Goal: Use online tool/utility: Utilize a website feature to perform a specific function

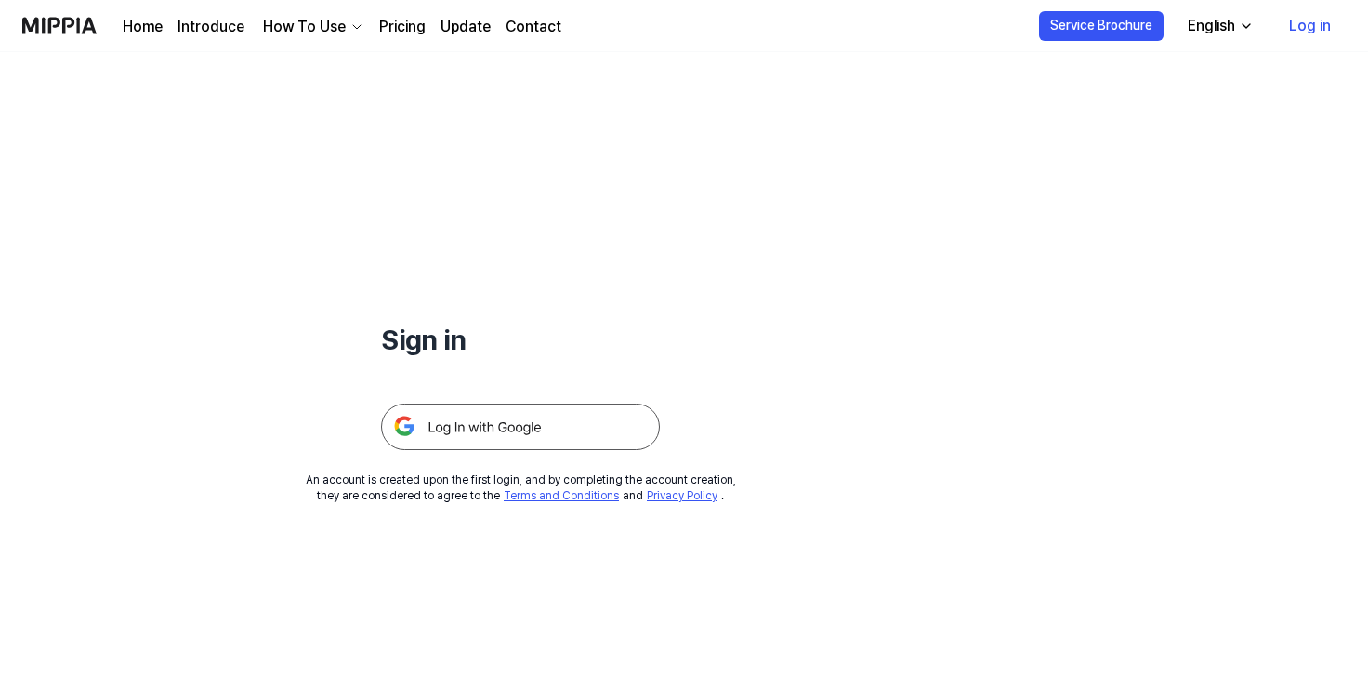
click at [468, 433] on img at bounding box center [520, 426] width 279 height 46
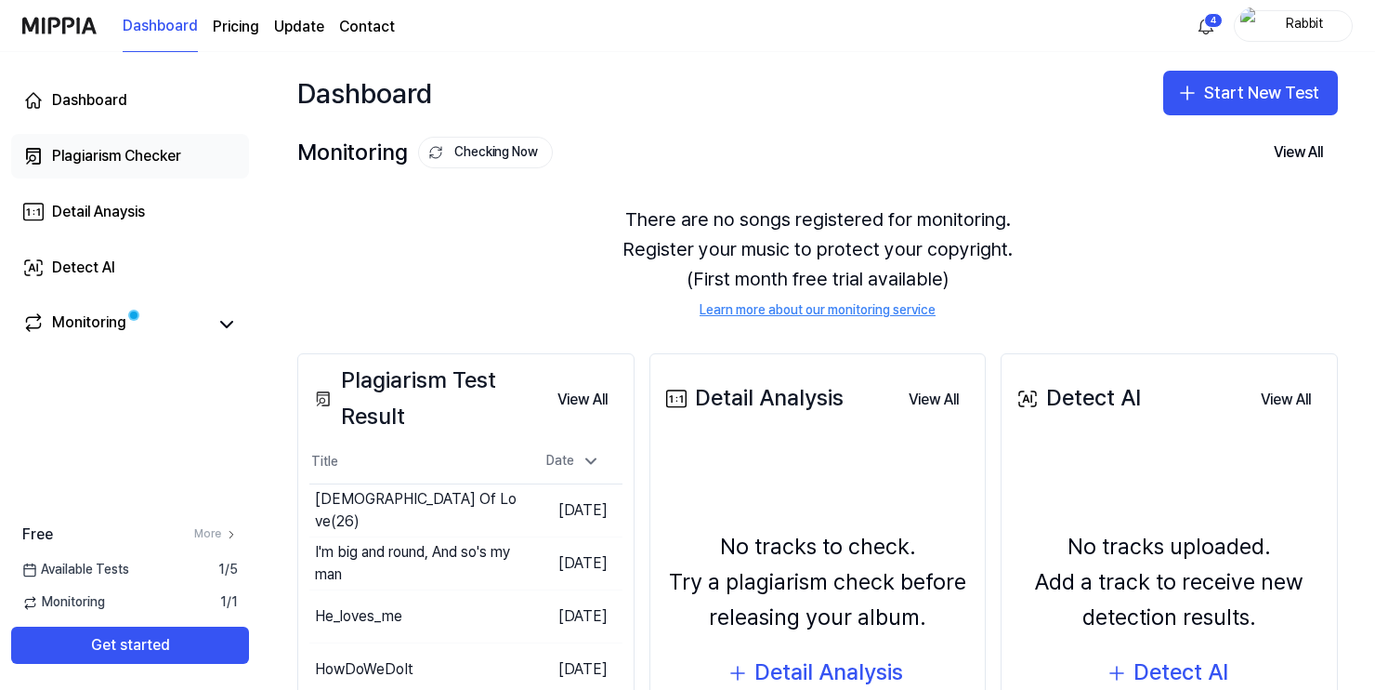
click at [113, 153] on div "Plagiarism Checker" at bounding box center [116, 156] width 129 height 22
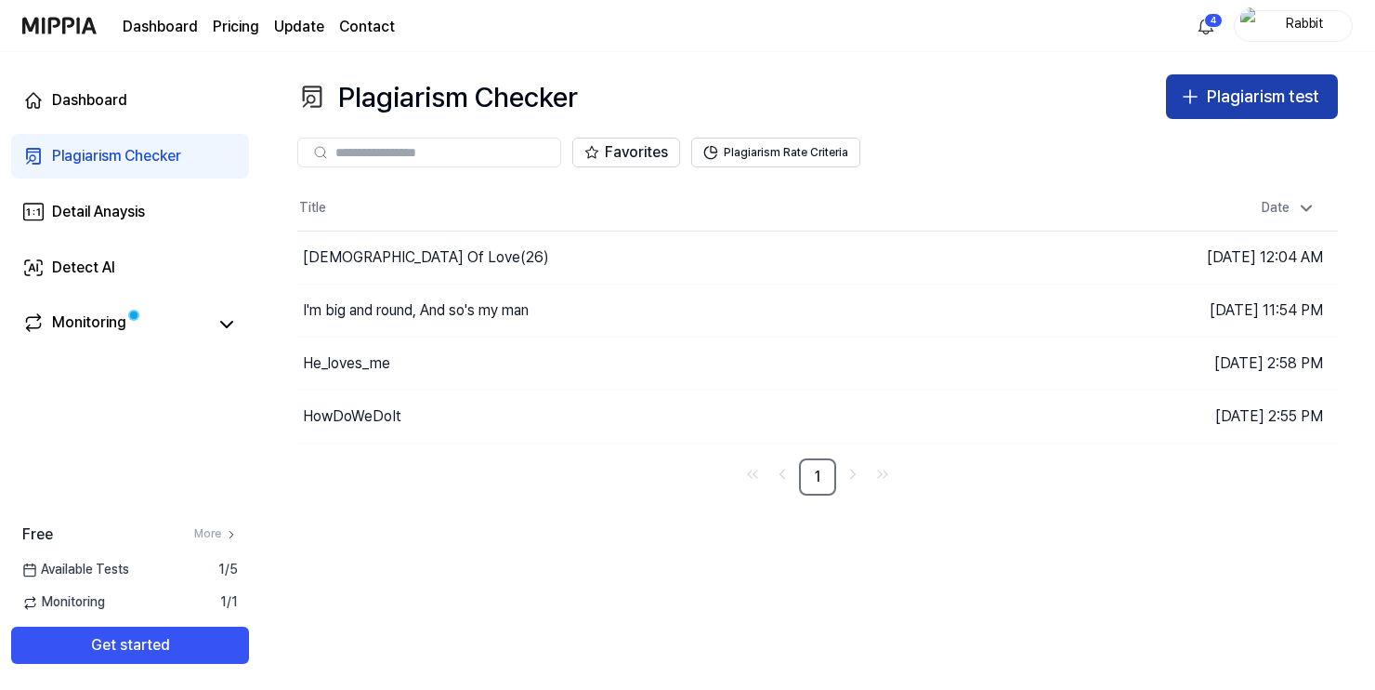
click at [1211, 103] on div "Plagiarism test" at bounding box center [1263, 97] width 112 height 27
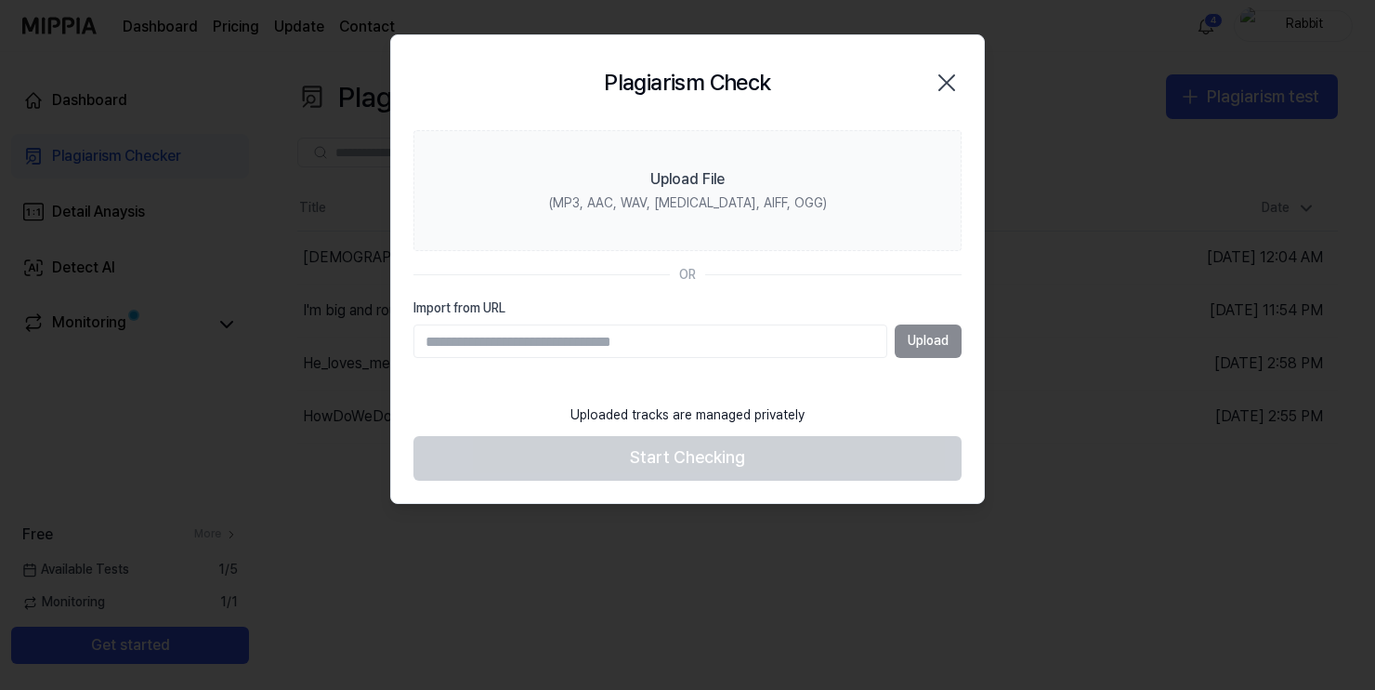
click at [932, 345] on div "Upload" at bounding box center [688, 340] width 548 height 33
click at [915, 336] on div "Upload" at bounding box center [688, 340] width 548 height 33
click at [946, 83] on icon "button" at bounding box center [947, 82] width 15 height 15
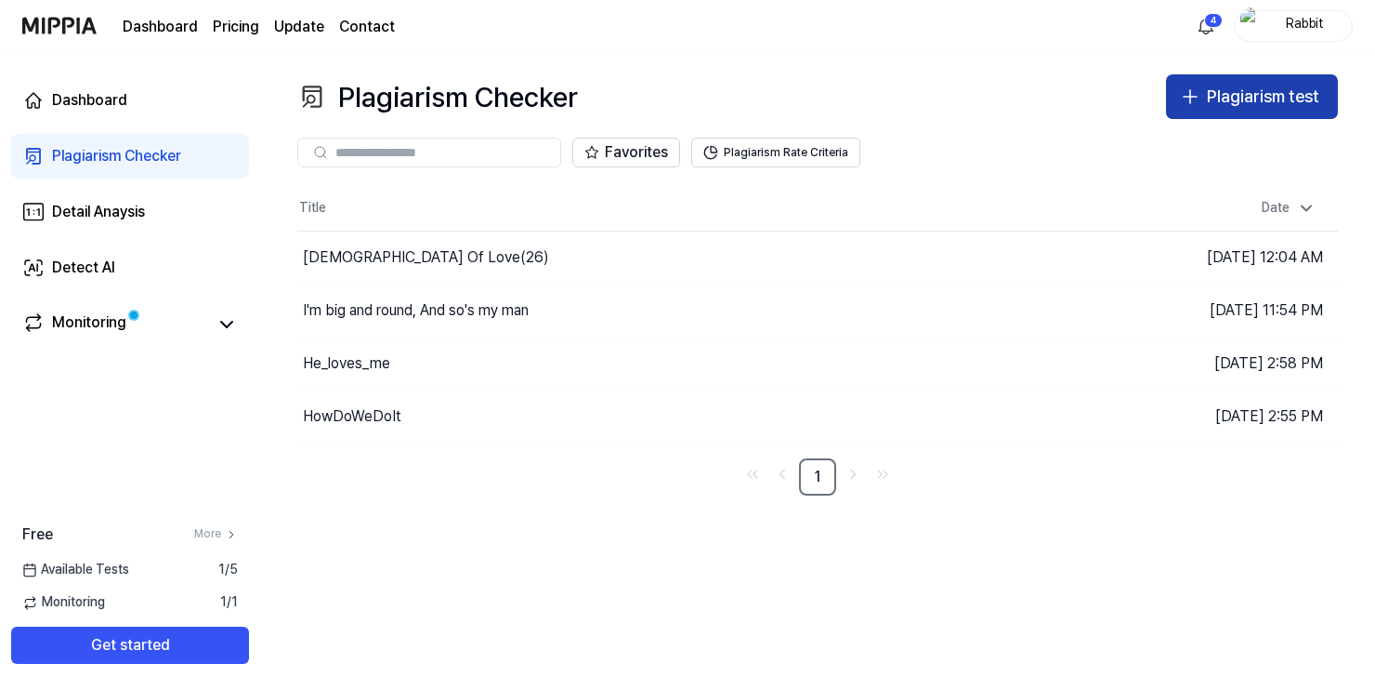
click at [1242, 99] on div "Plagiarism test" at bounding box center [1263, 97] width 112 height 27
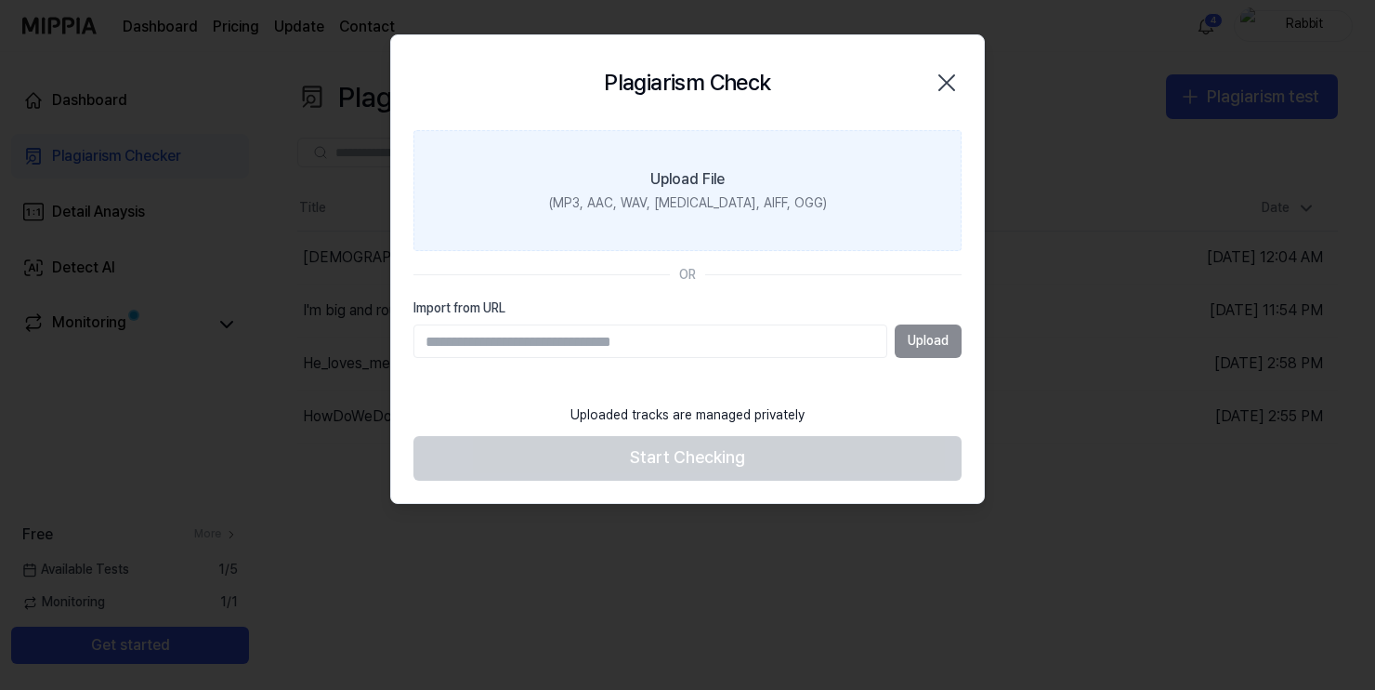
click at [699, 183] on div "Upload File" at bounding box center [688, 179] width 74 height 22
click at [0, 0] on input "Upload File (MP3, AAC, WAV, FLAC, AIFF, OGG)" at bounding box center [0, 0] width 0 height 0
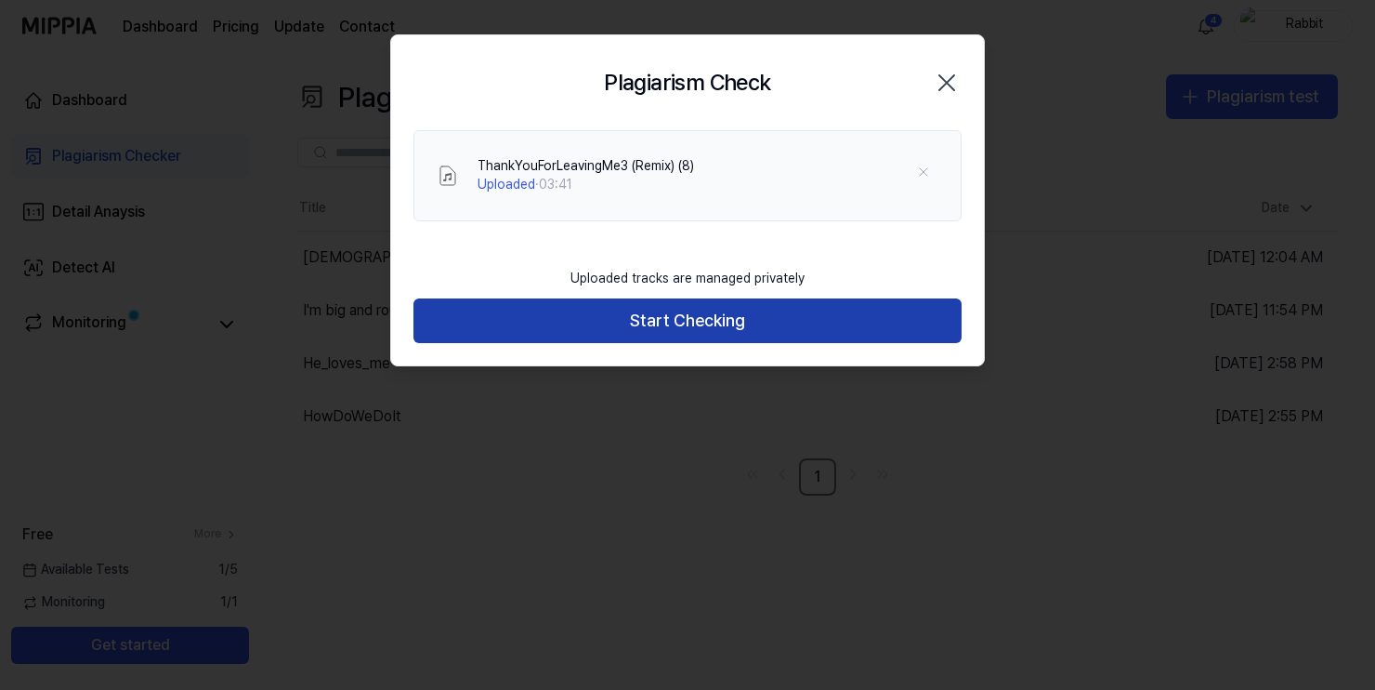
click at [690, 324] on button "Start Checking" at bounding box center [688, 320] width 548 height 45
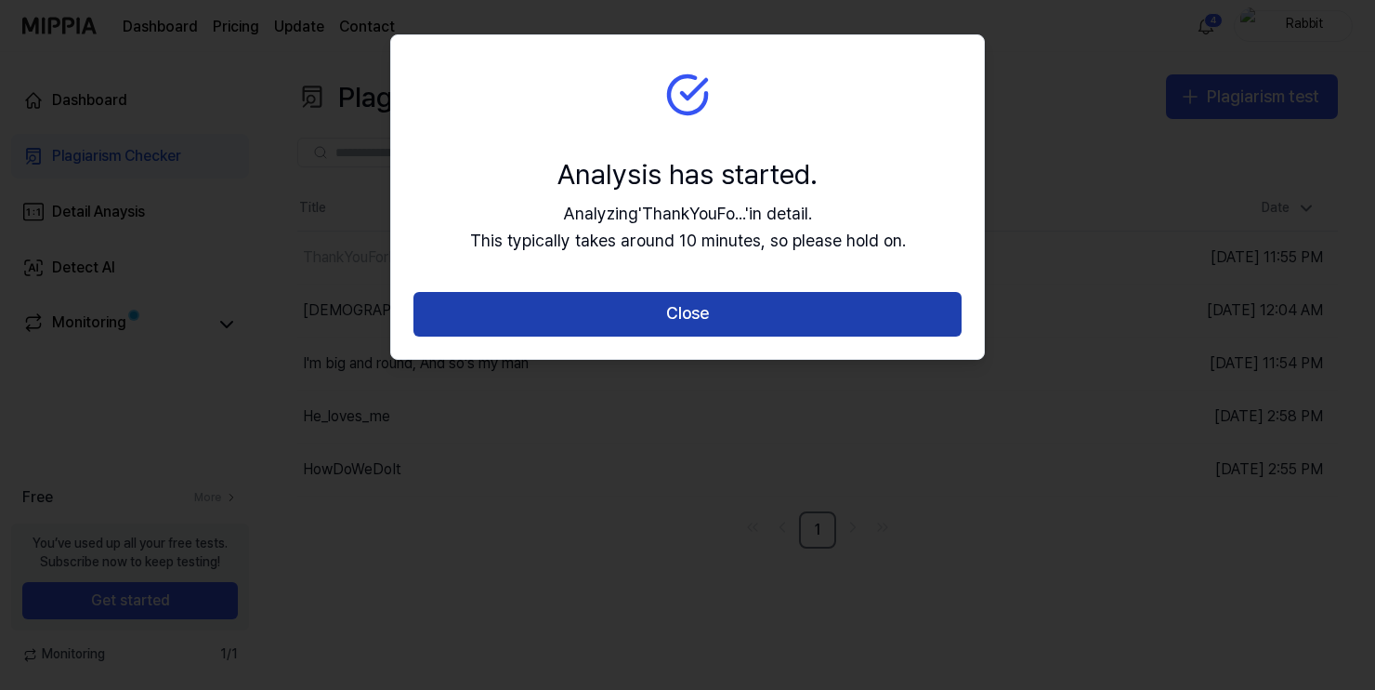
click at [691, 310] on button "Close" at bounding box center [688, 314] width 548 height 45
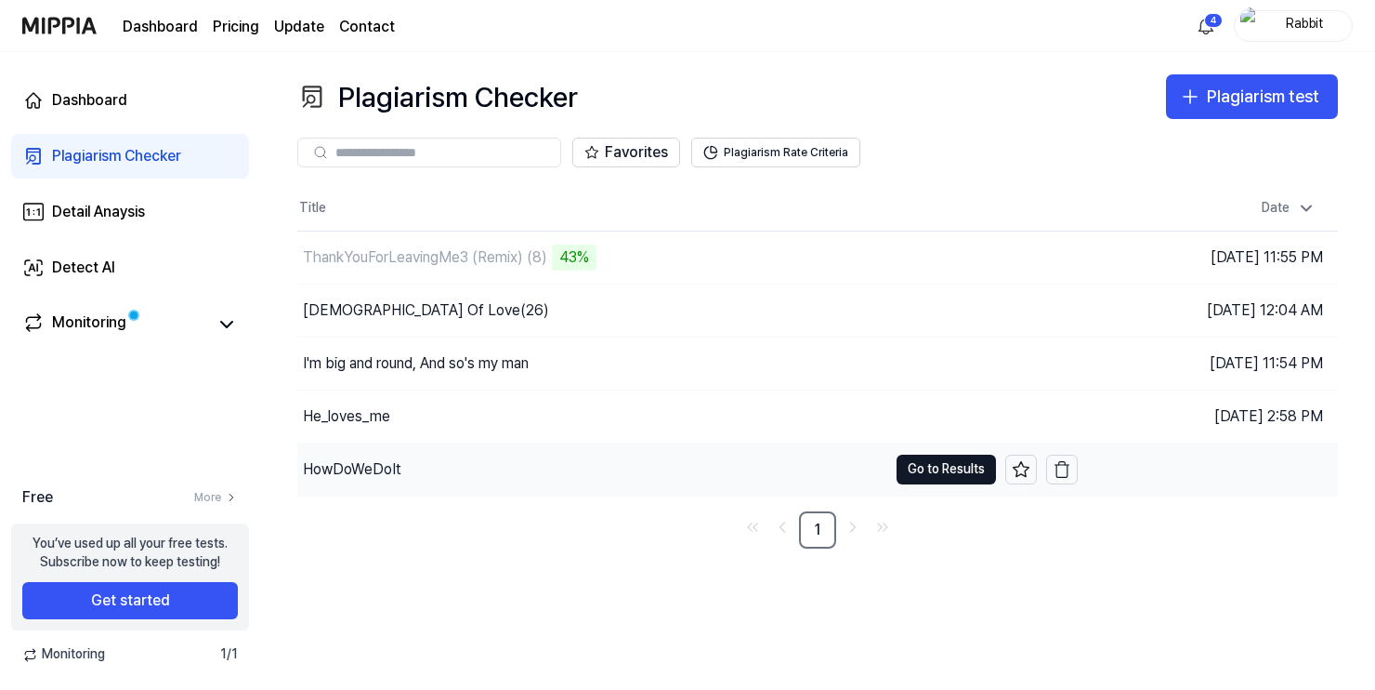
click at [388, 468] on div "HowDoWeDoIt" at bounding box center [352, 469] width 99 height 22
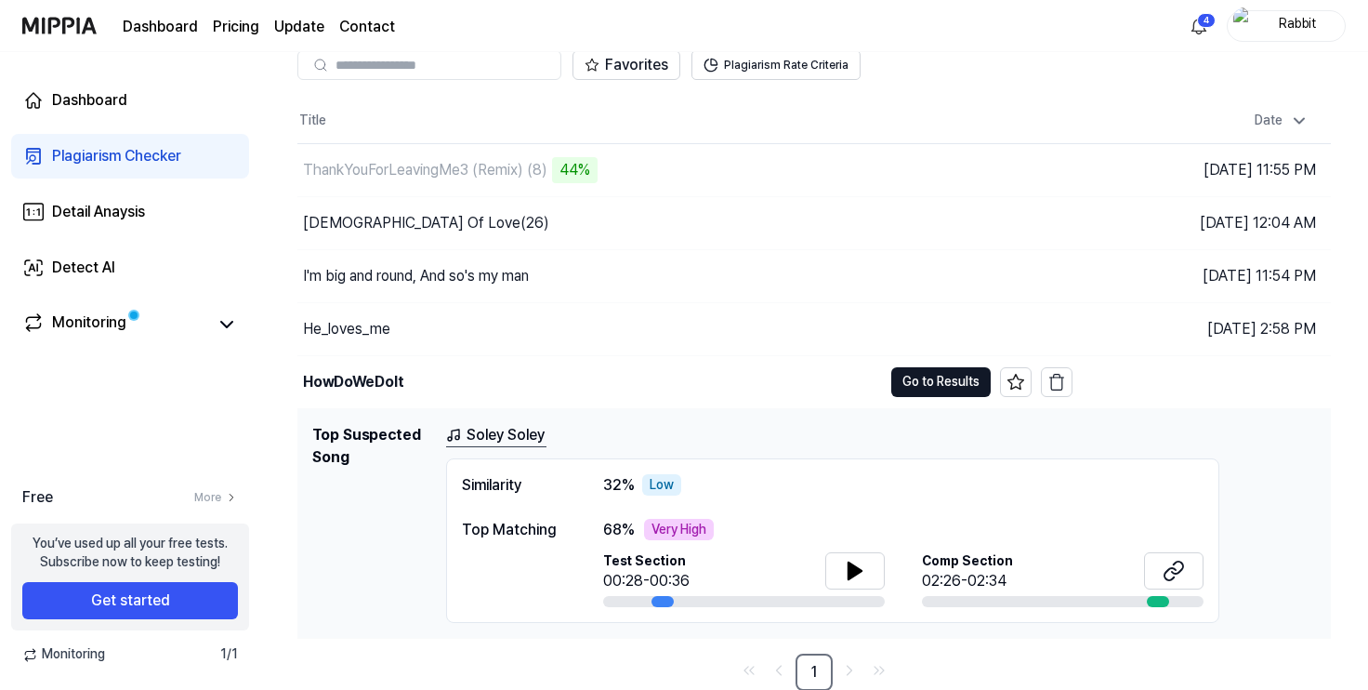
scroll to position [88, 0]
click at [1175, 572] on icon at bounding box center [1174, 570] width 22 height 22
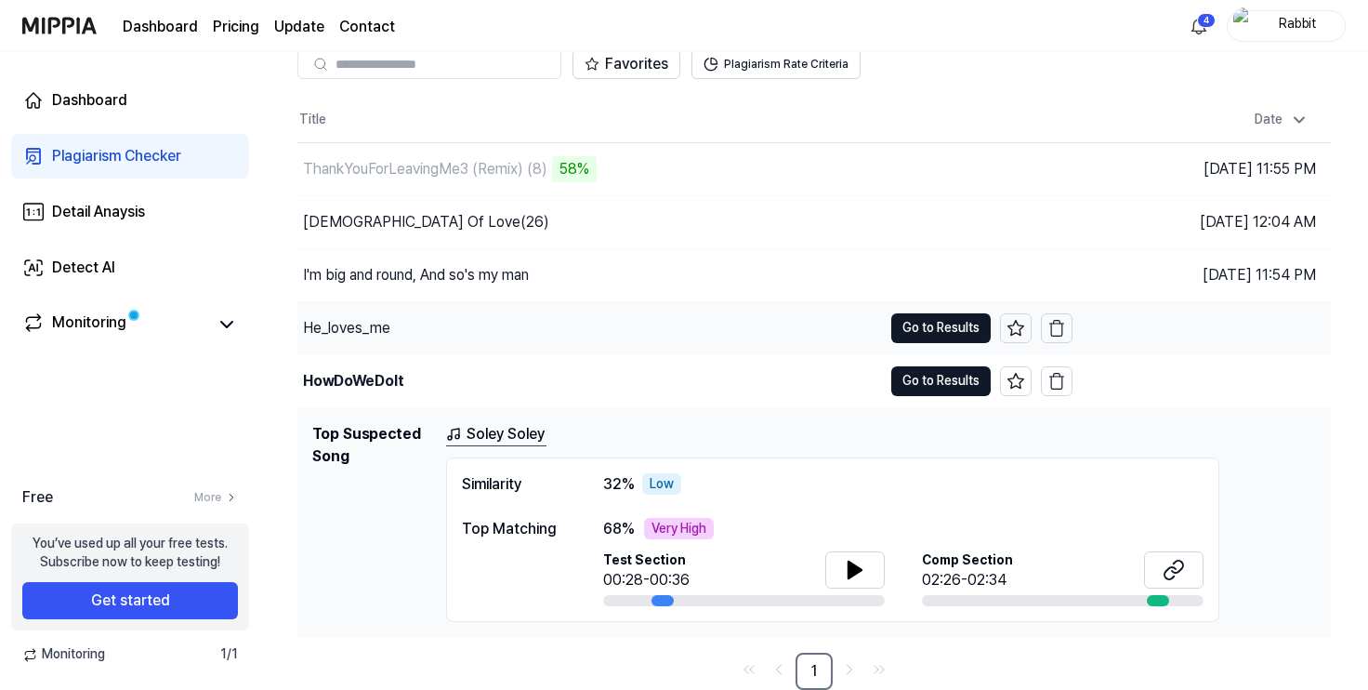
click at [363, 323] on div "He_loves_me" at bounding box center [346, 328] width 87 height 22
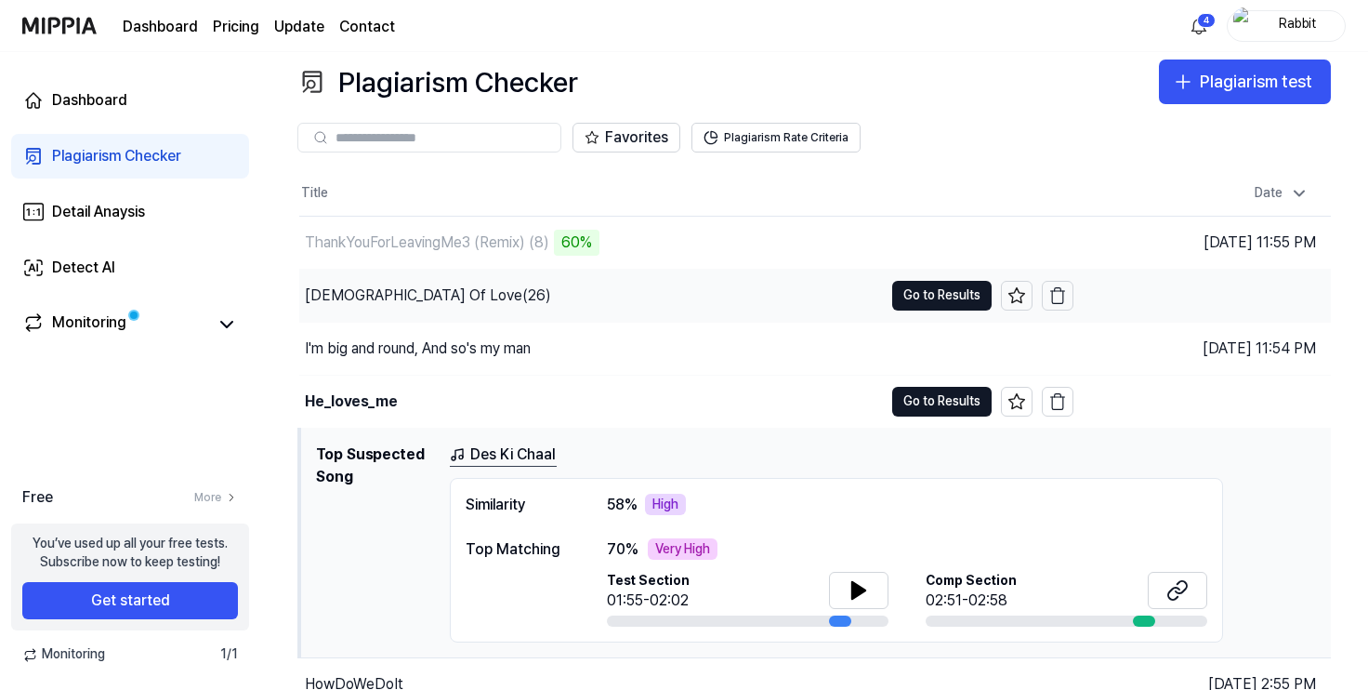
scroll to position [0, 0]
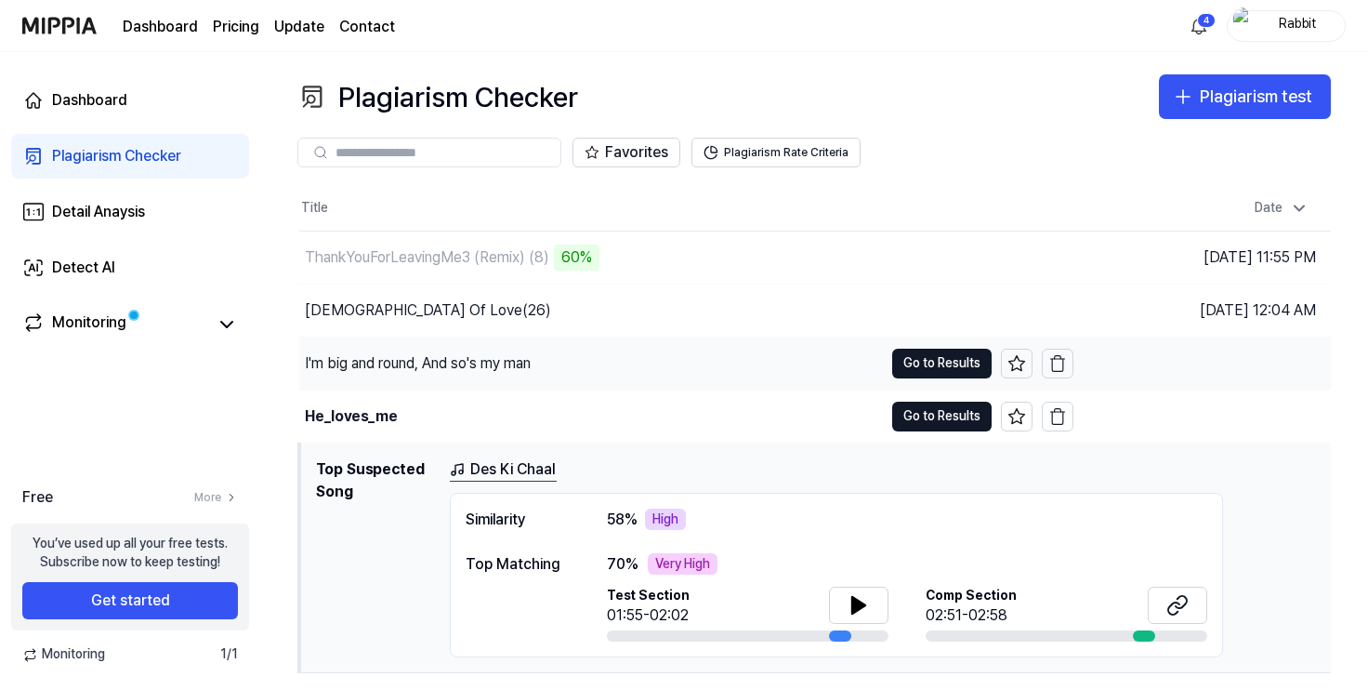
click at [520, 359] on div "I'm big and round, And so's my man" at bounding box center [418, 363] width 226 height 22
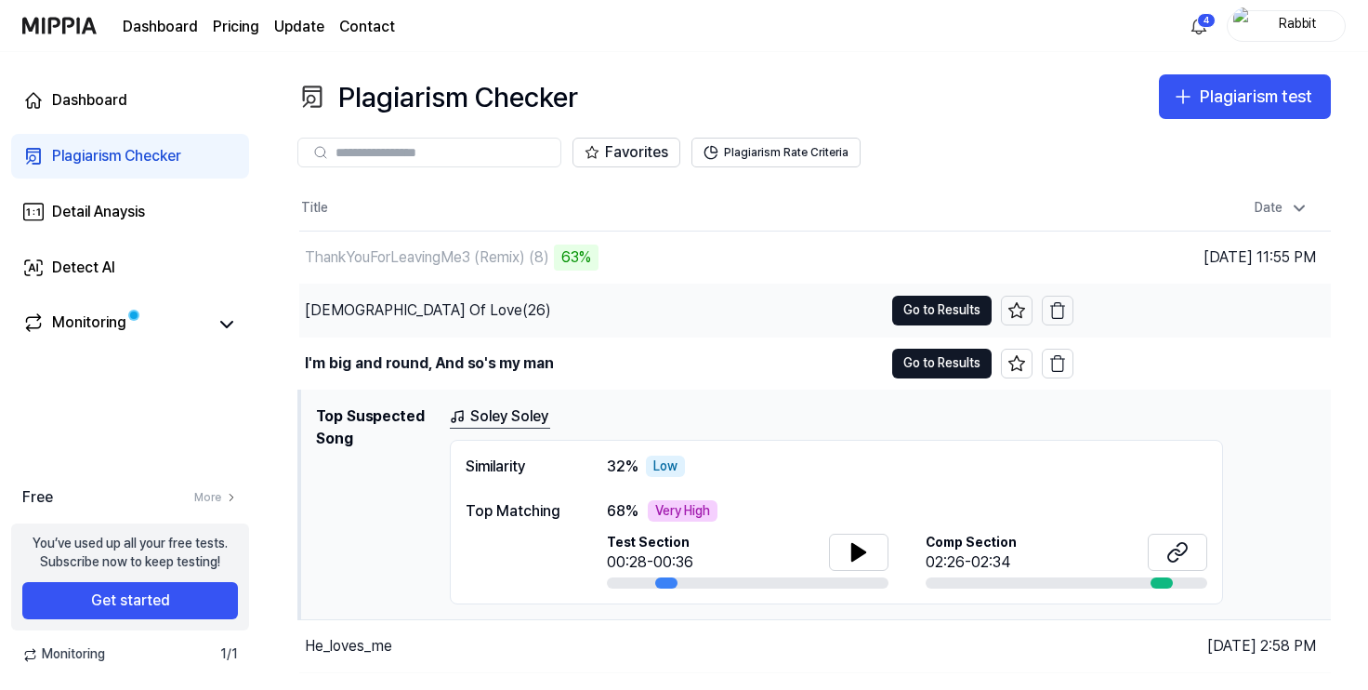
click at [416, 311] on div "Goddess Of Love(26)" at bounding box center [428, 310] width 246 height 22
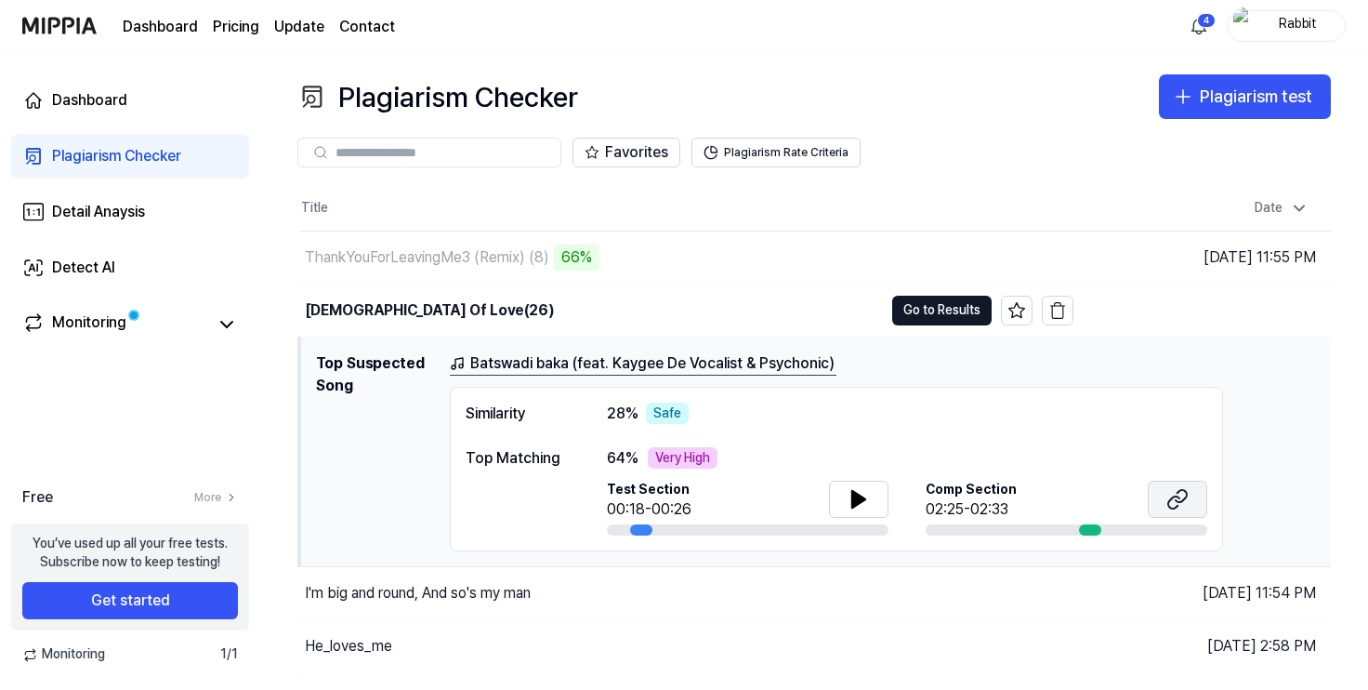
click at [1172, 496] on icon at bounding box center [1173, 501] width 11 height 12
click at [150, 153] on div "Plagiarism Checker" at bounding box center [116, 156] width 129 height 22
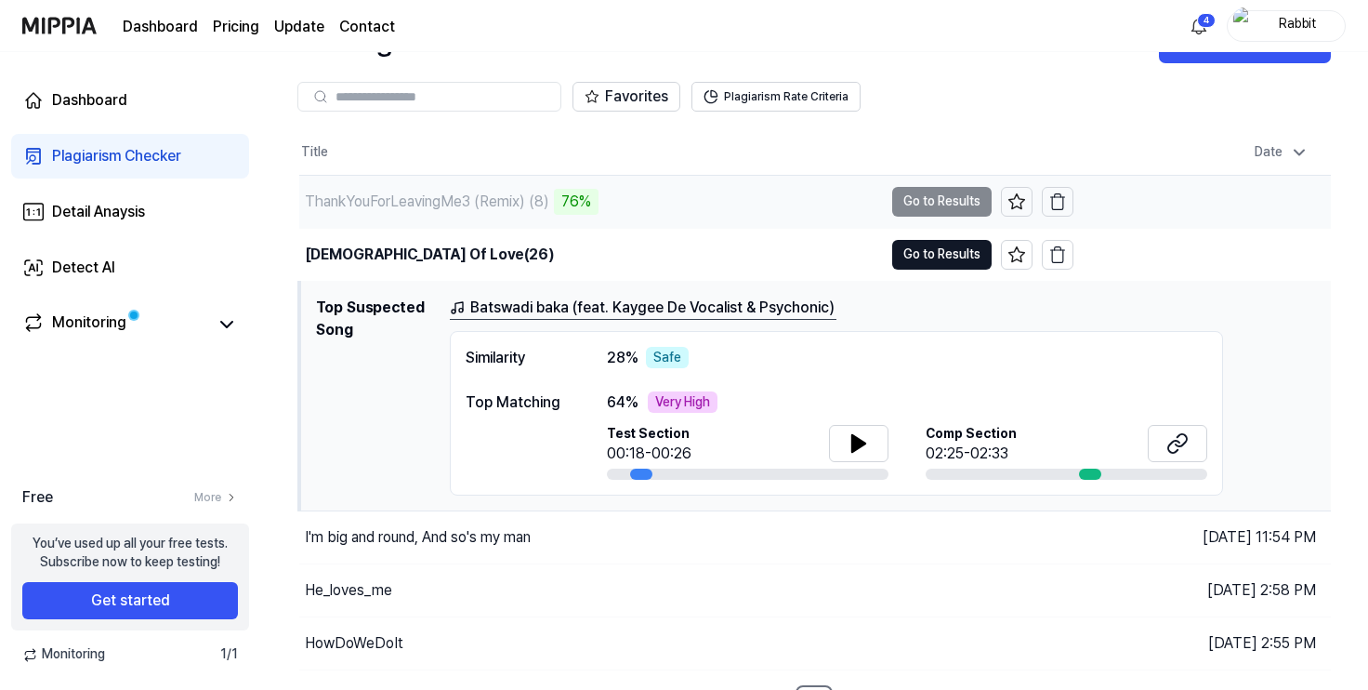
scroll to position [57, 0]
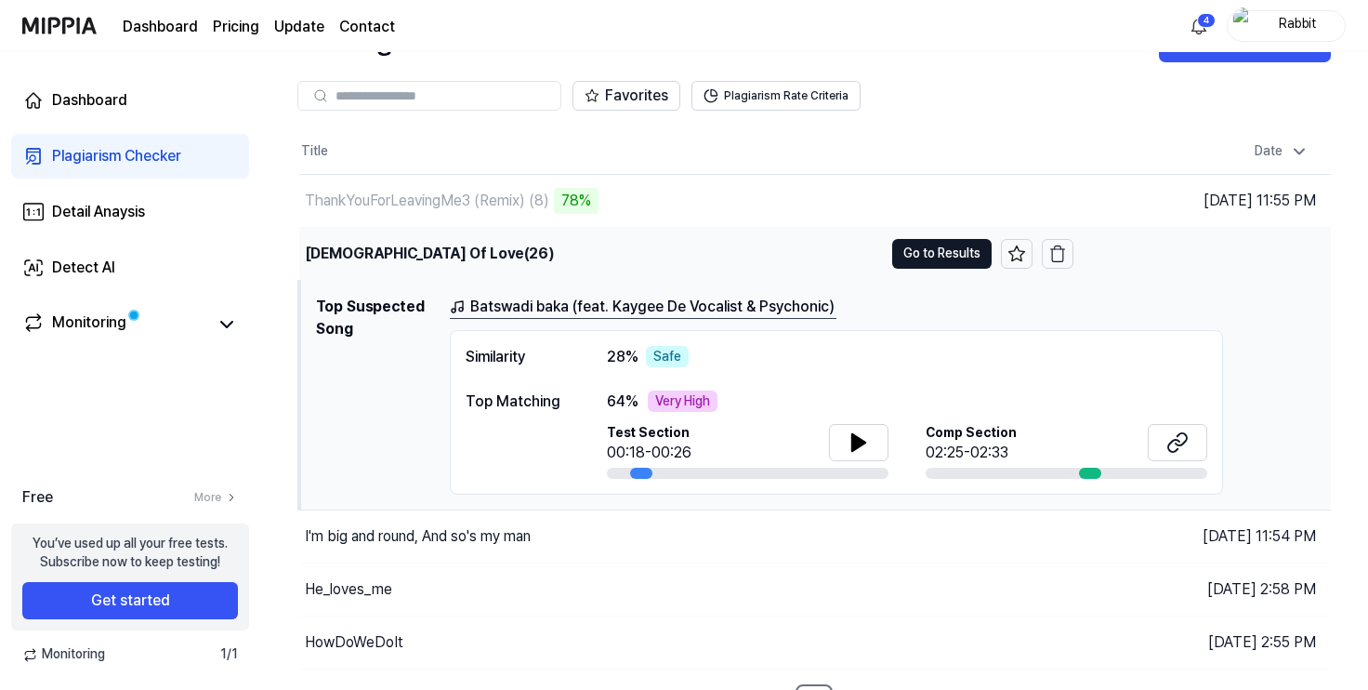
click at [423, 252] on div "Goddess Of Love(26)" at bounding box center [429, 254] width 249 height 22
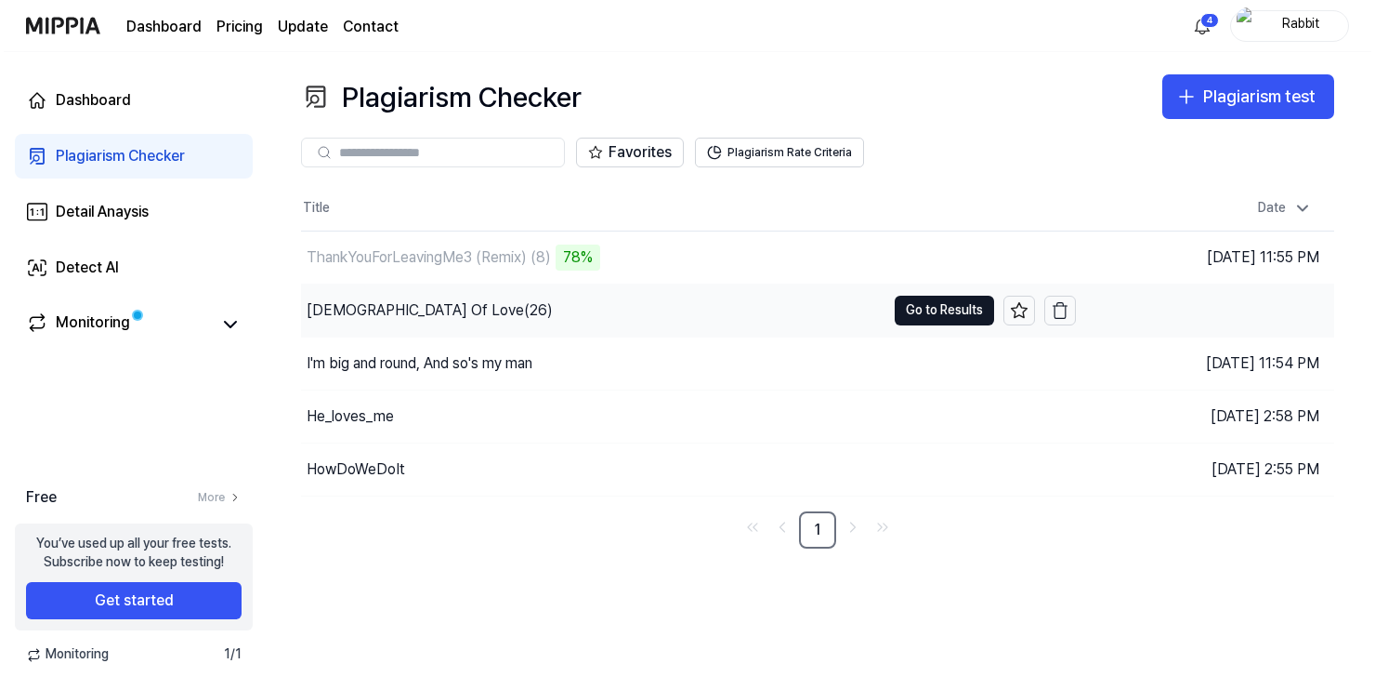
scroll to position [0, 0]
